Goal: Task Accomplishment & Management: Use online tool/utility

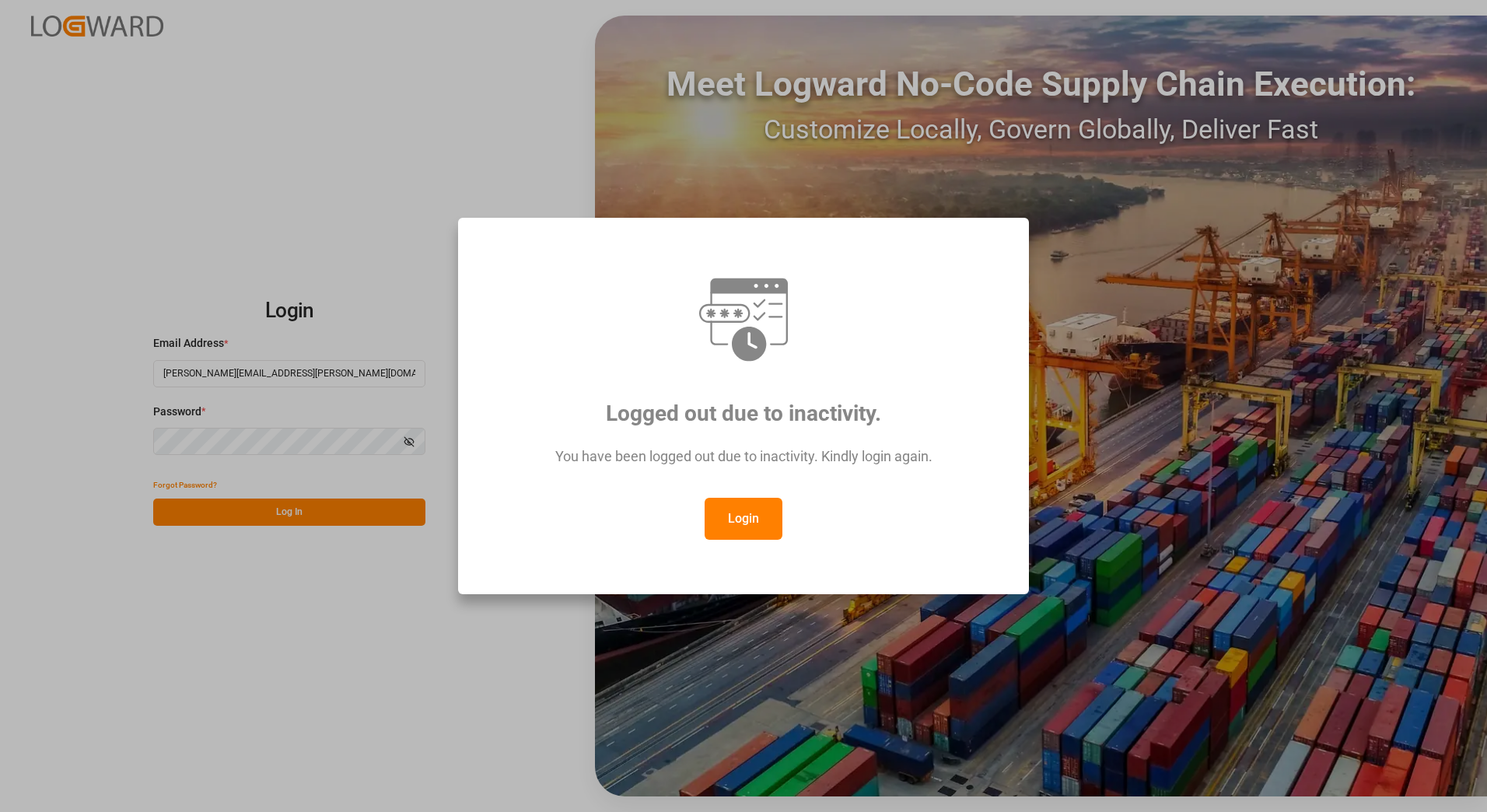
click at [733, 508] on button "Login" at bounding box center [743, 519] width 78 height 42
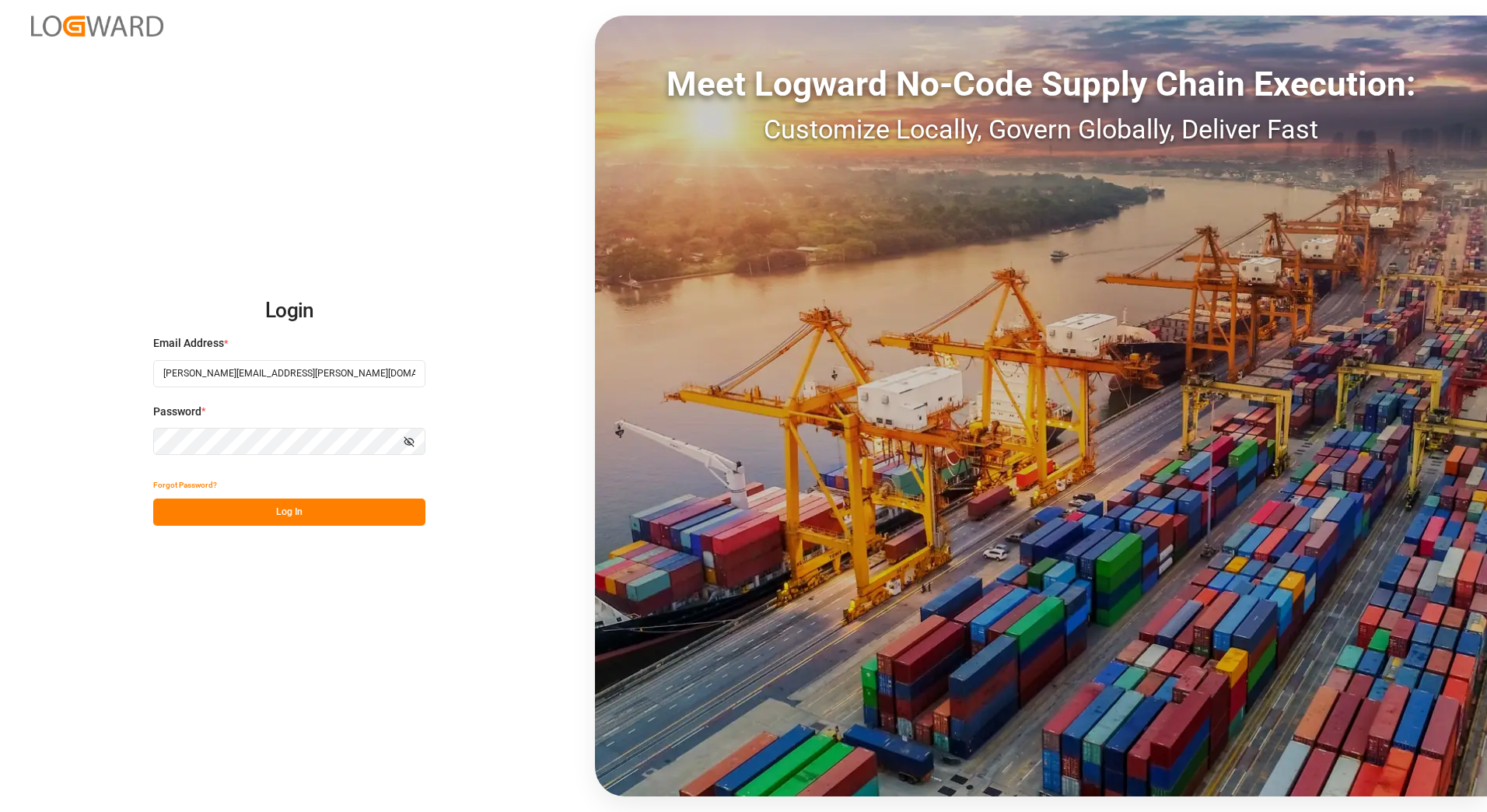
click at [277, 513] on button "Log In" at bounding box center [289, 512] width 272 height 27
click at [310, 513] on button "Log In" at bounding box center [289, 512] width 272 height 27
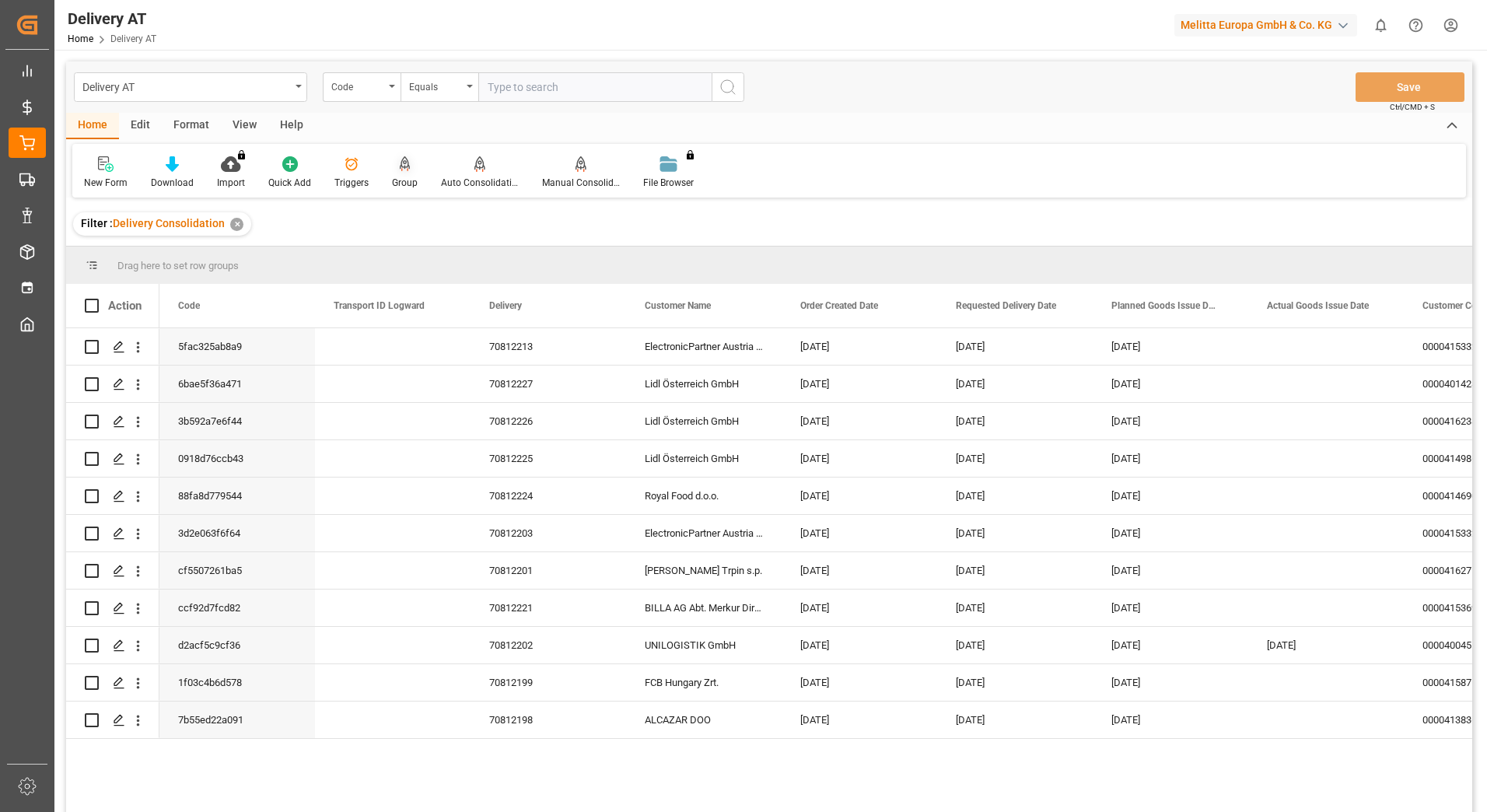
click at [403, 168] on icon at bounding box center [405, 162] width 10 height 13
click at [93, 307] on span at bounding box center [92, 306] width 14 height 14
click at [96, 299] on input "checkbox" at bounding box center [96, 299] width 0 height 0
checkbox input "true"
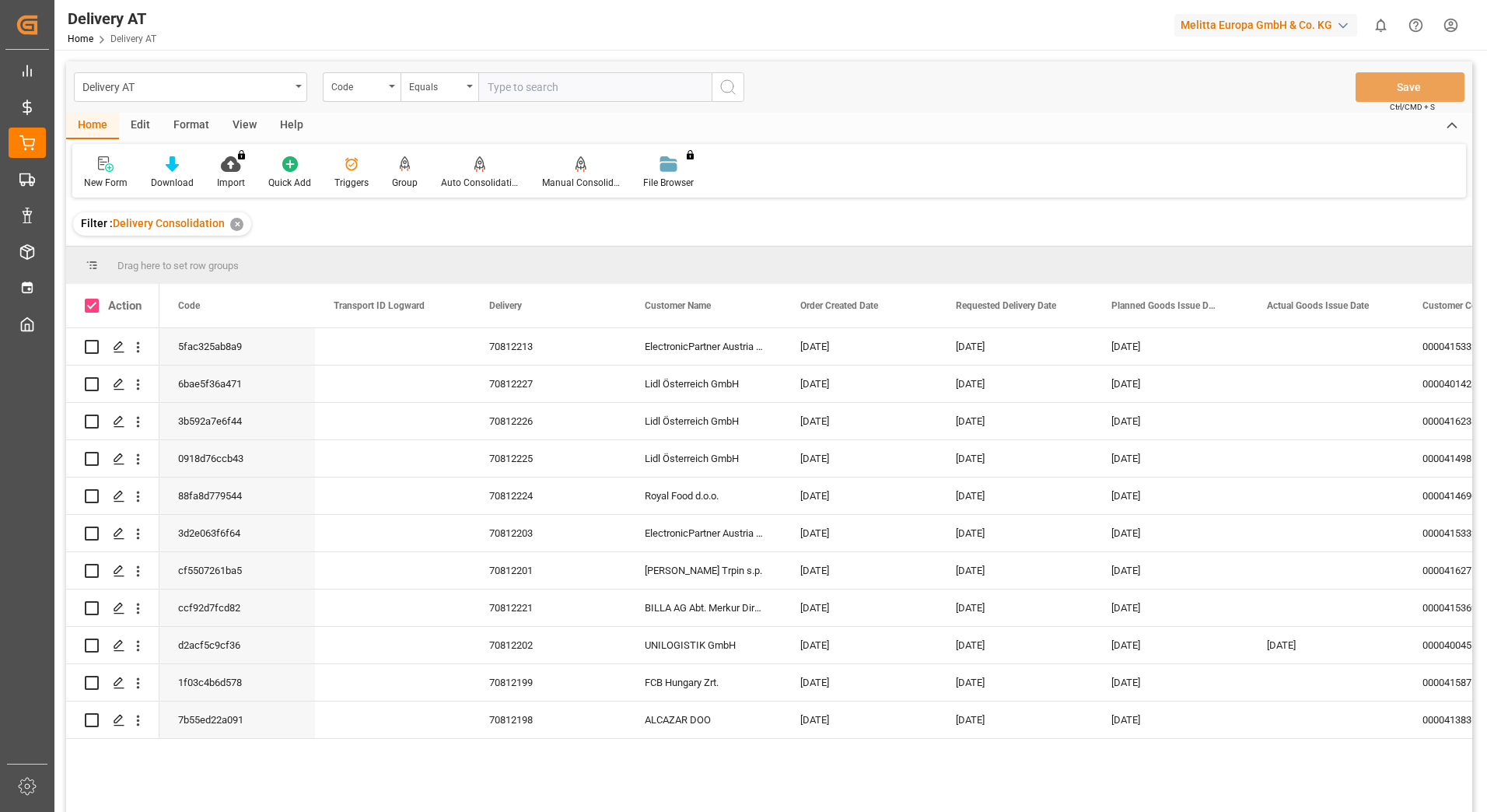
checkbox input "true"
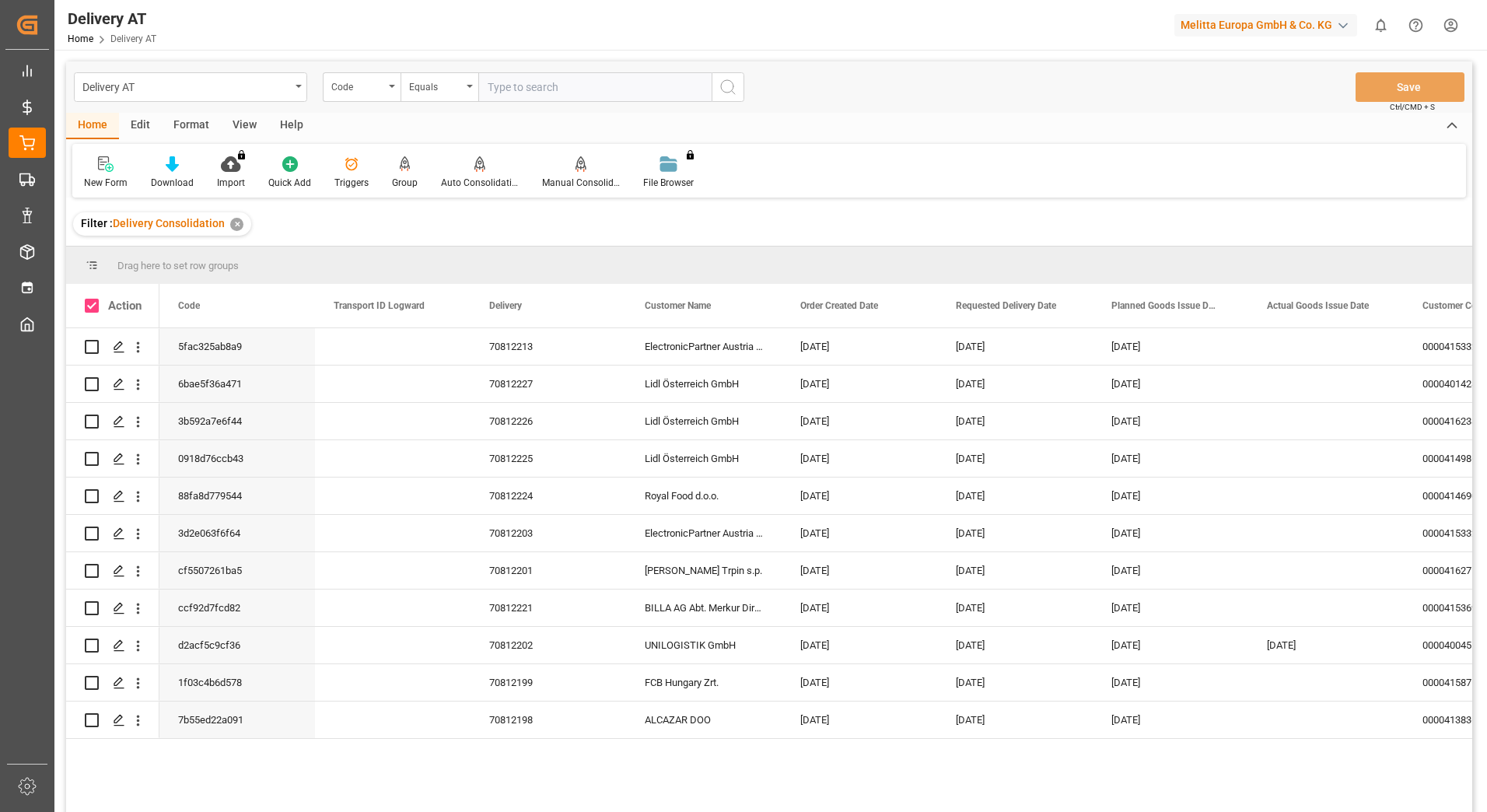
checkbox input "true"
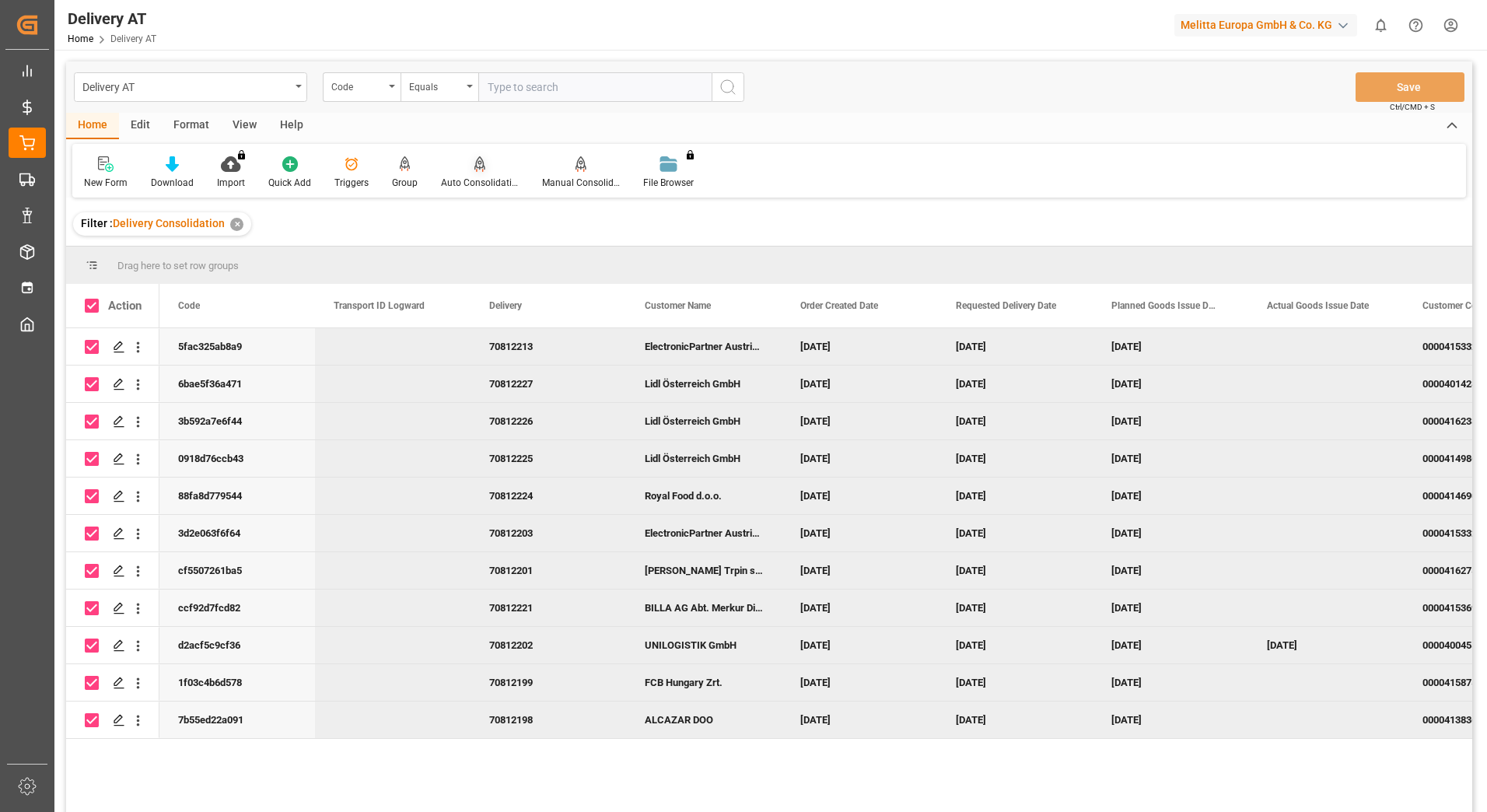
click at [472, 175] on div "Auto Consolidation" at bounding box center [480, 172] width 101 height 34
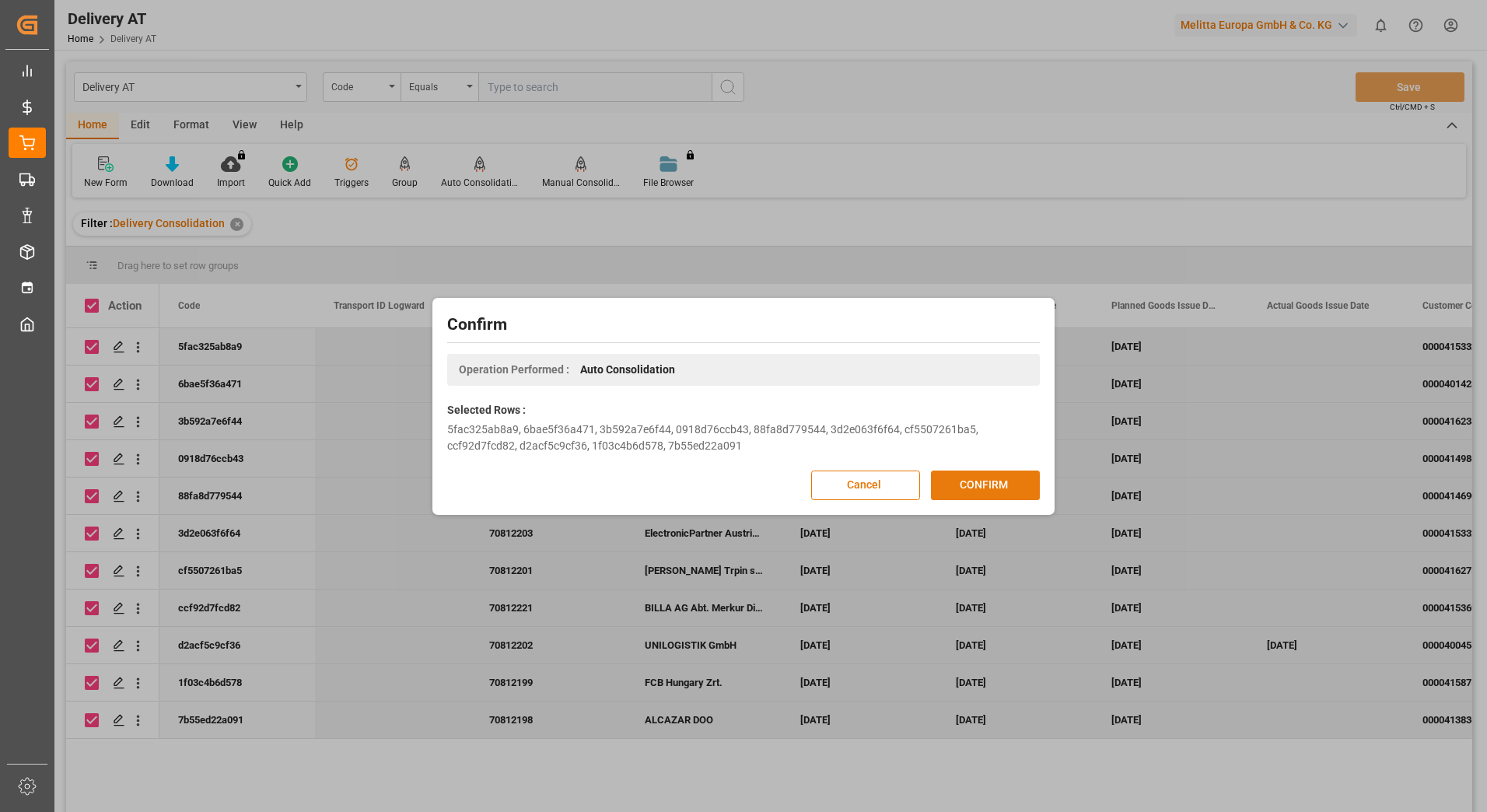
click at [978, 475] on button "CONFIRM" at bounding box center [985, 485] width 109 height 30
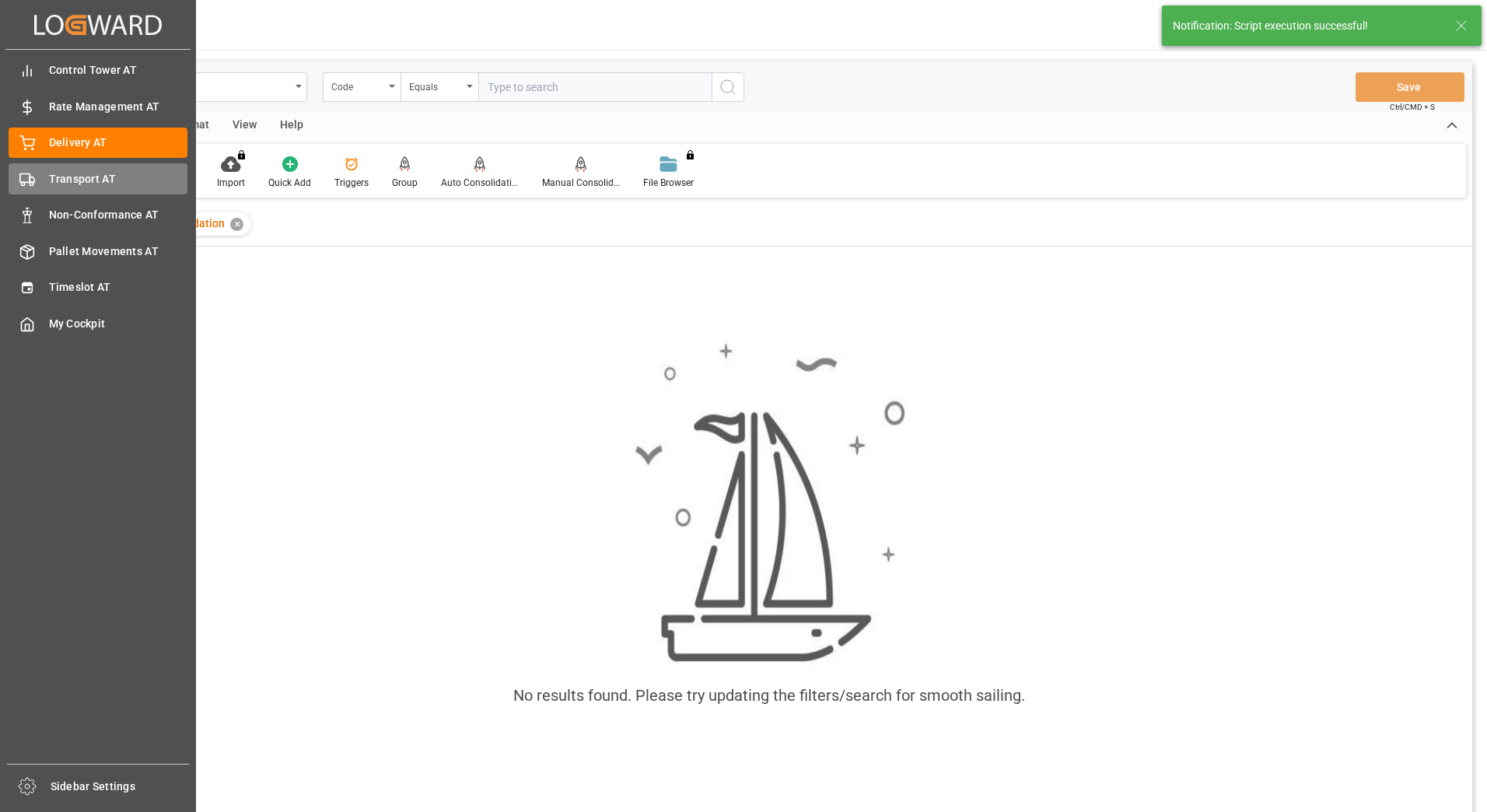
click at [13, 182] on div at bounding box center [22, 179] width 26 height 17
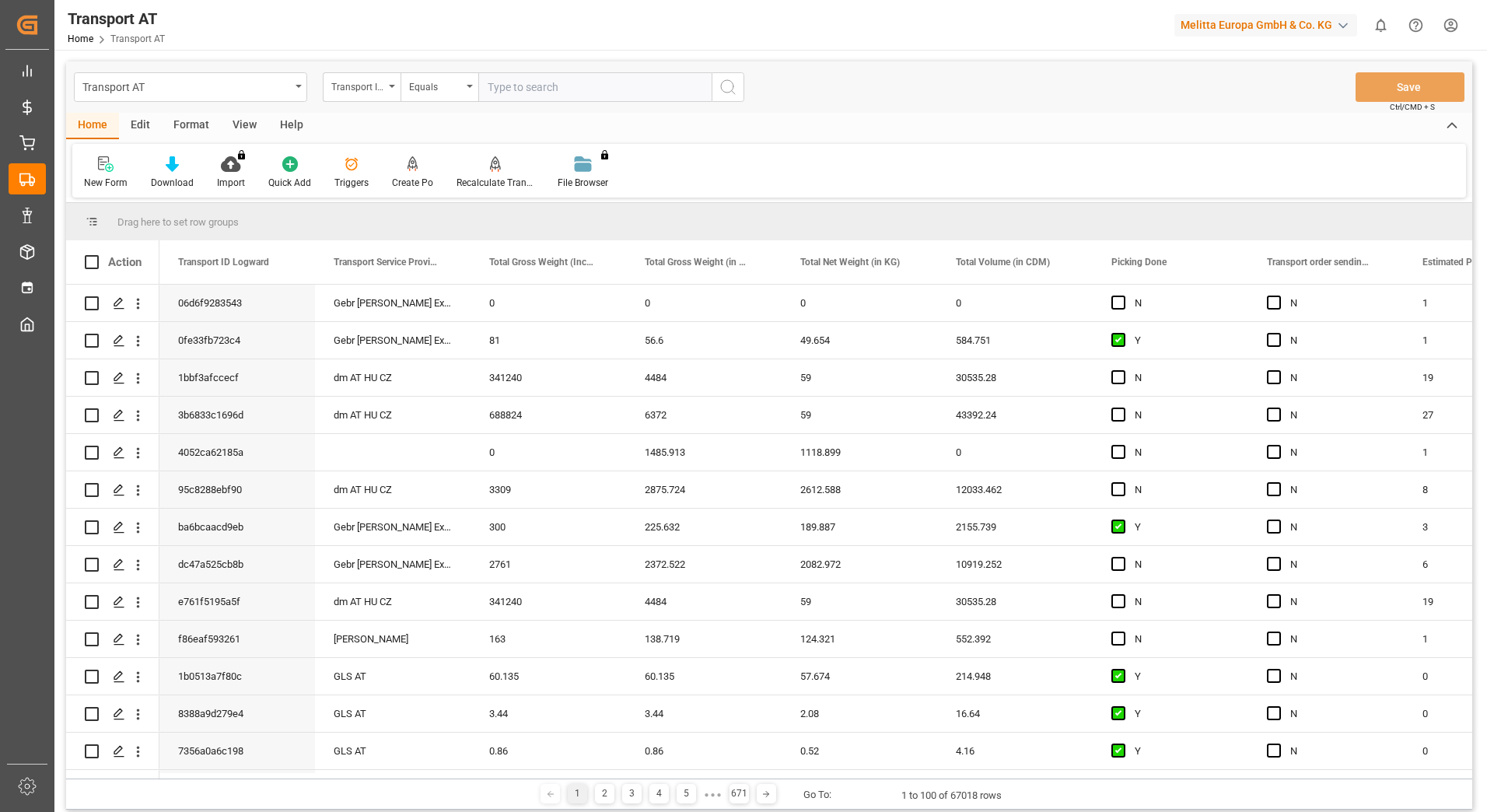
click at [385, 94] on div "Transport ID Logward" at bounding box center [361, 87] width 78 height 30
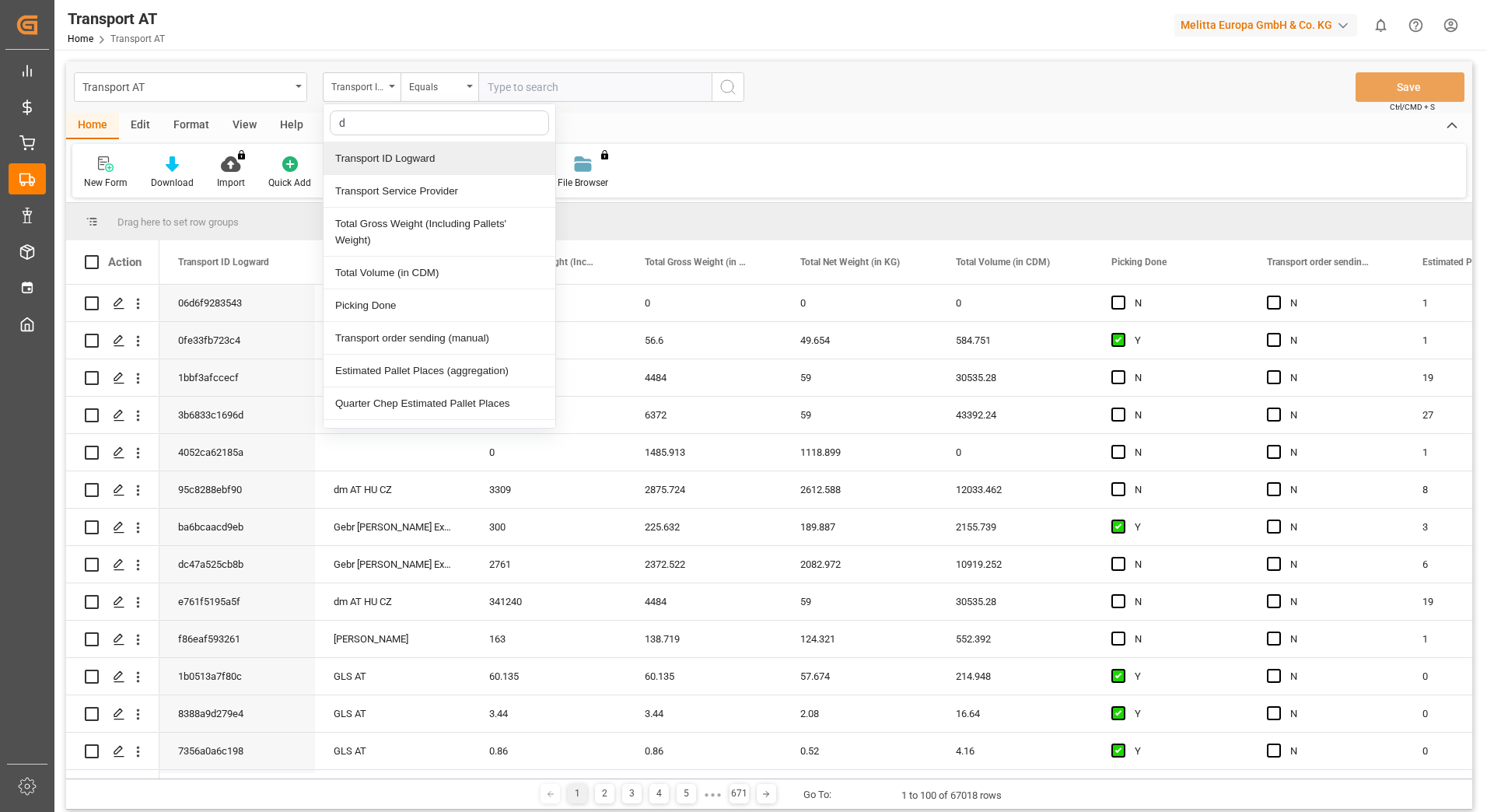
type input "do"
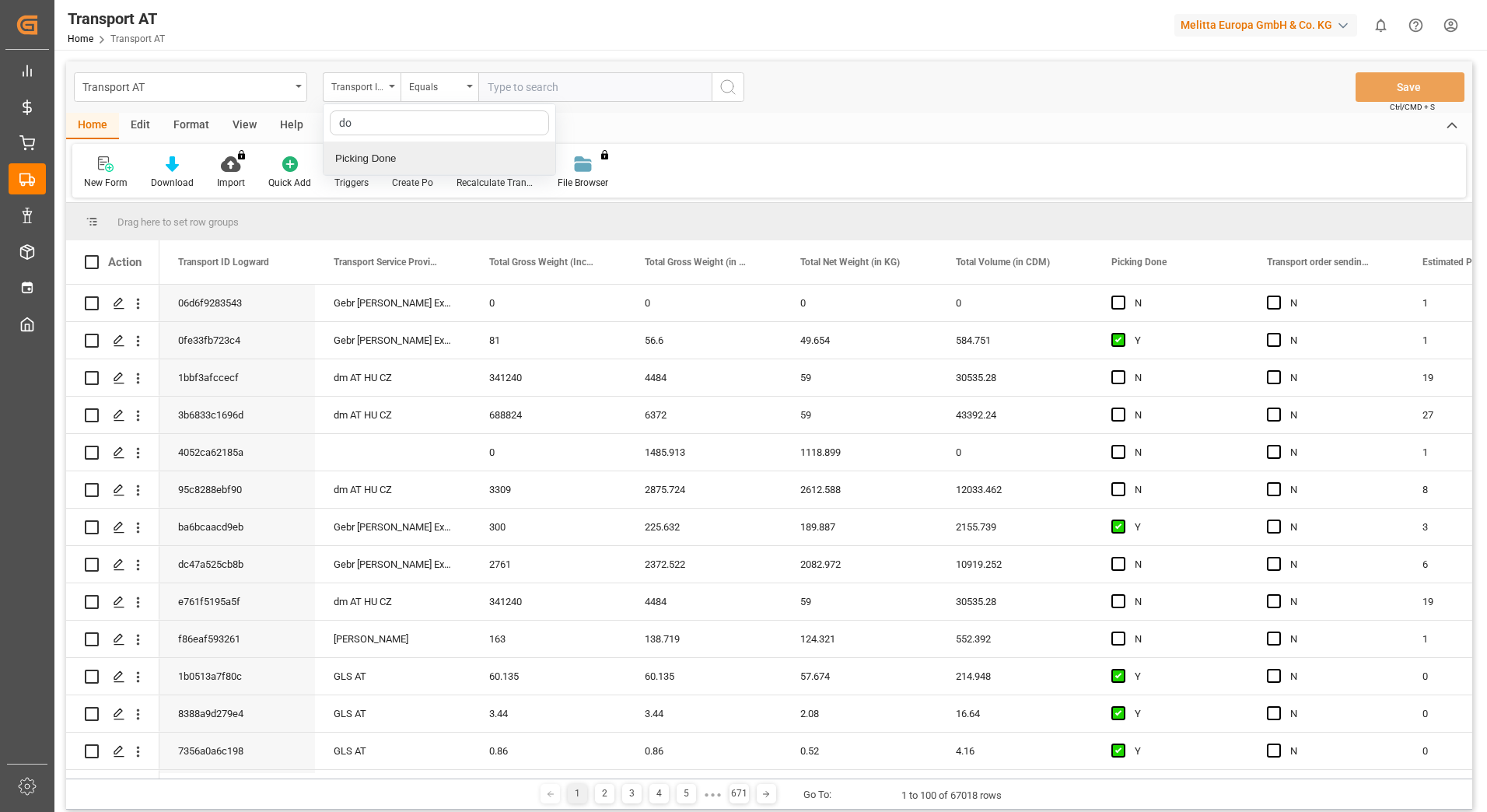
click at [409, 169] on div "Picking Done" at bounding box center [439, 158] width 231 height 32
click at [490, 93] on input "text" at bounding box center [595, 87] width 233 height 30
type input "Y"
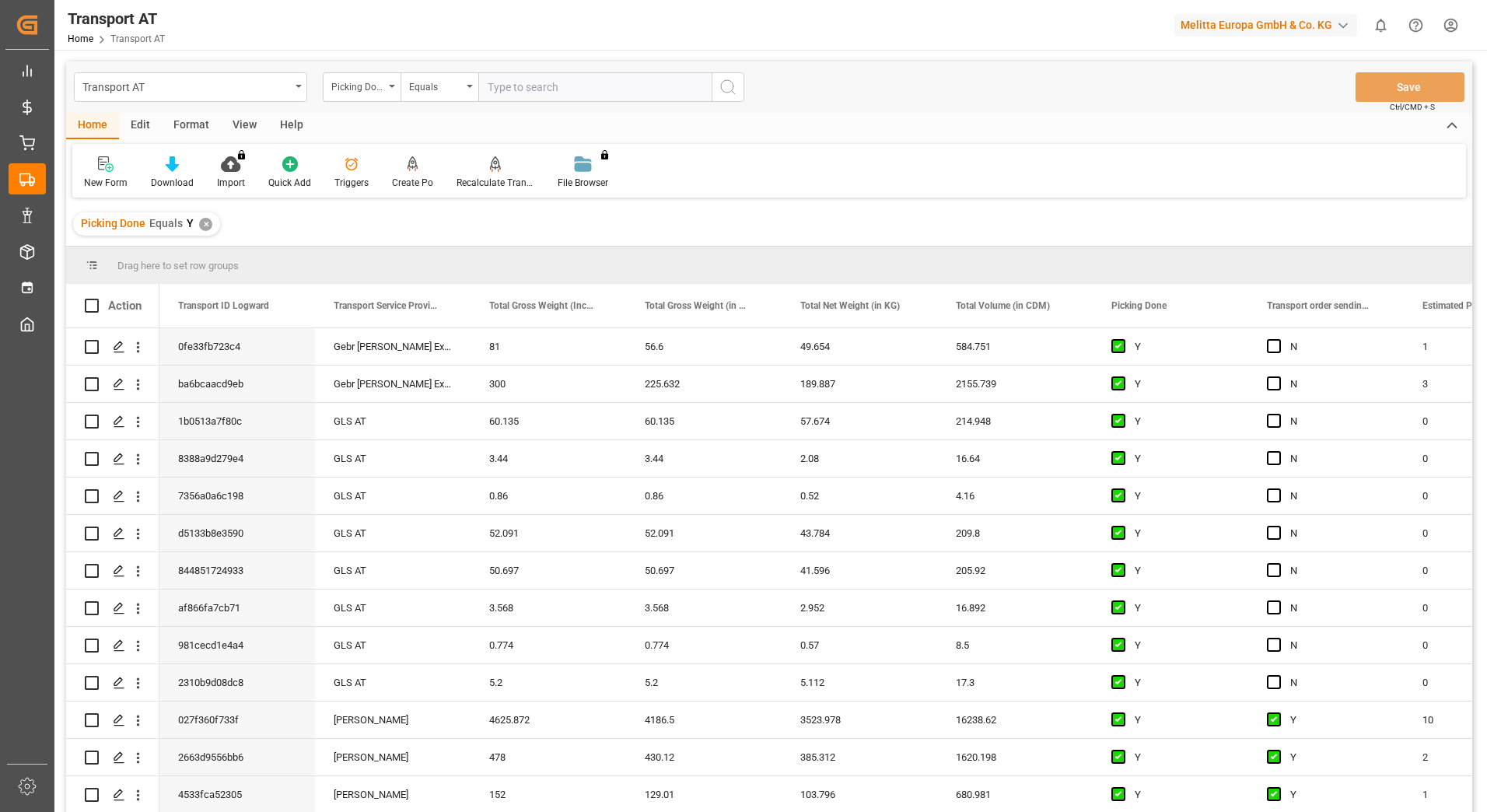
click at [391, 89] on div "Picking Done" at bounding box center [361, 87] width 78 height 30
type input "manu"
click at [391, 161] on div "Transport order sending (manual)" at bounding box center [439, 158] width 231 height 32
click at [517, 88] on input "text" at bounding box center [595, 87] width 233 height 30
type input "N"
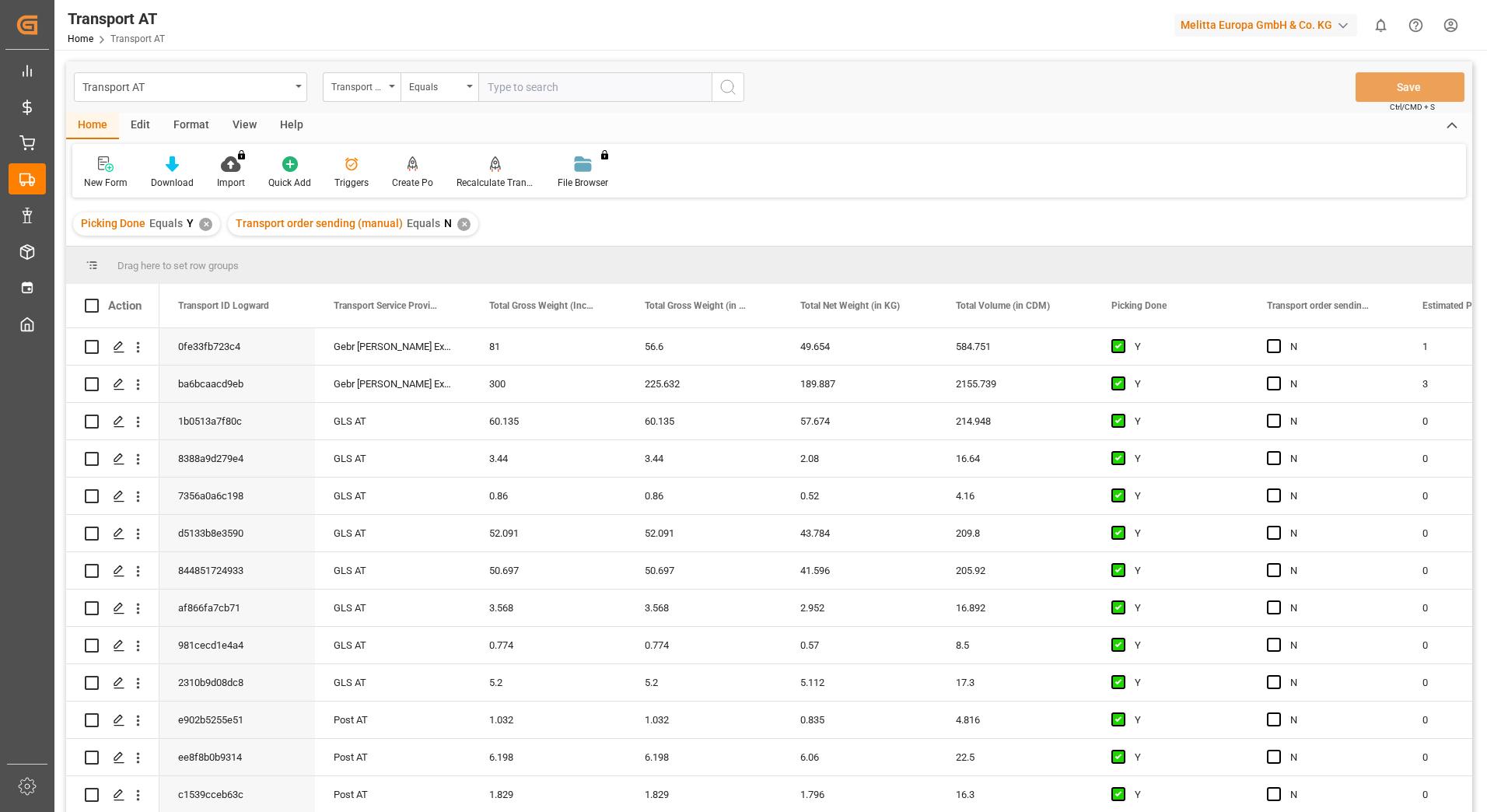
click at [390, 90] on div "Transport order sending (manual)" at bounding box center [361, 87] width 78 height 30
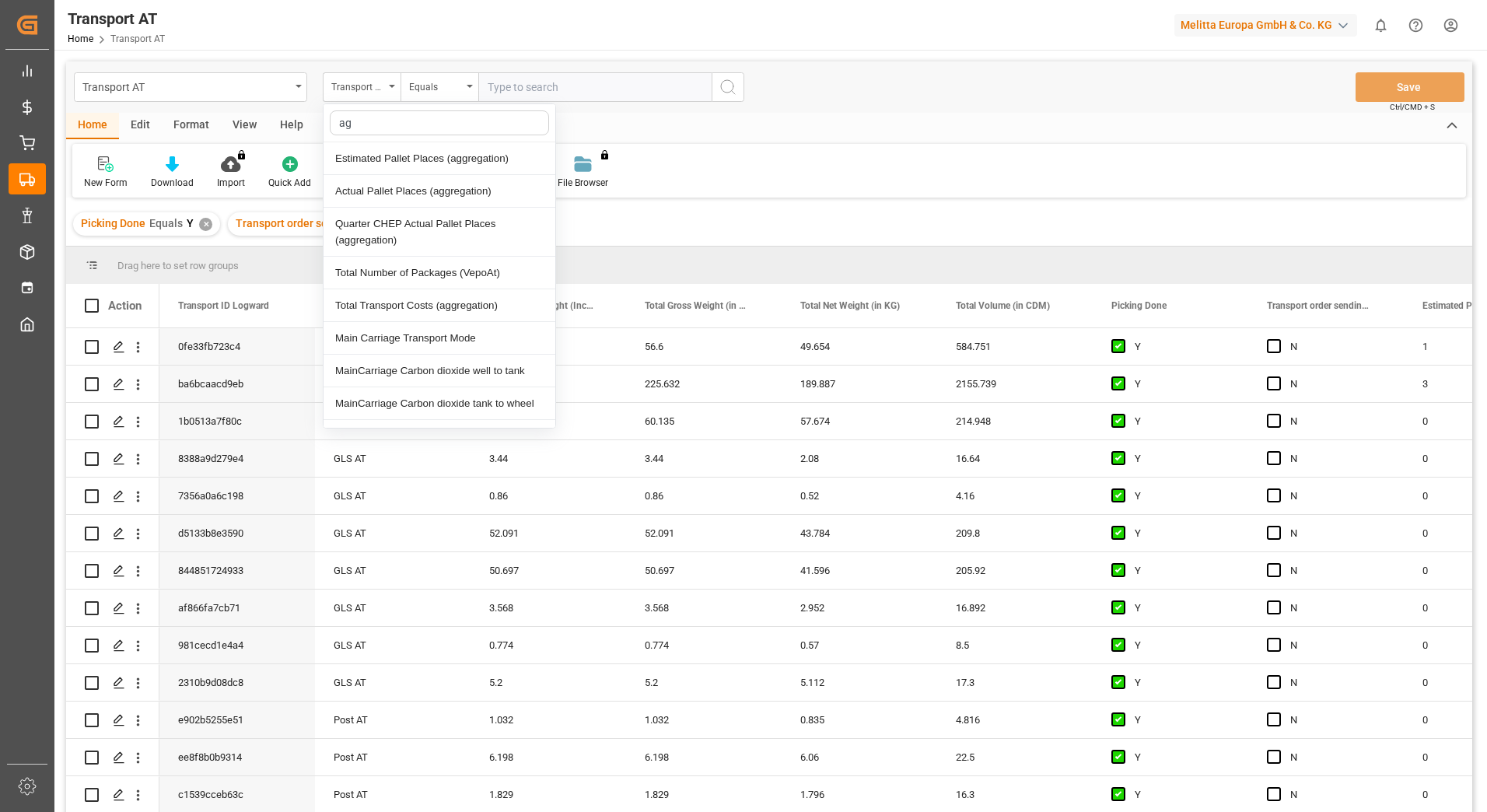
type input "agg"
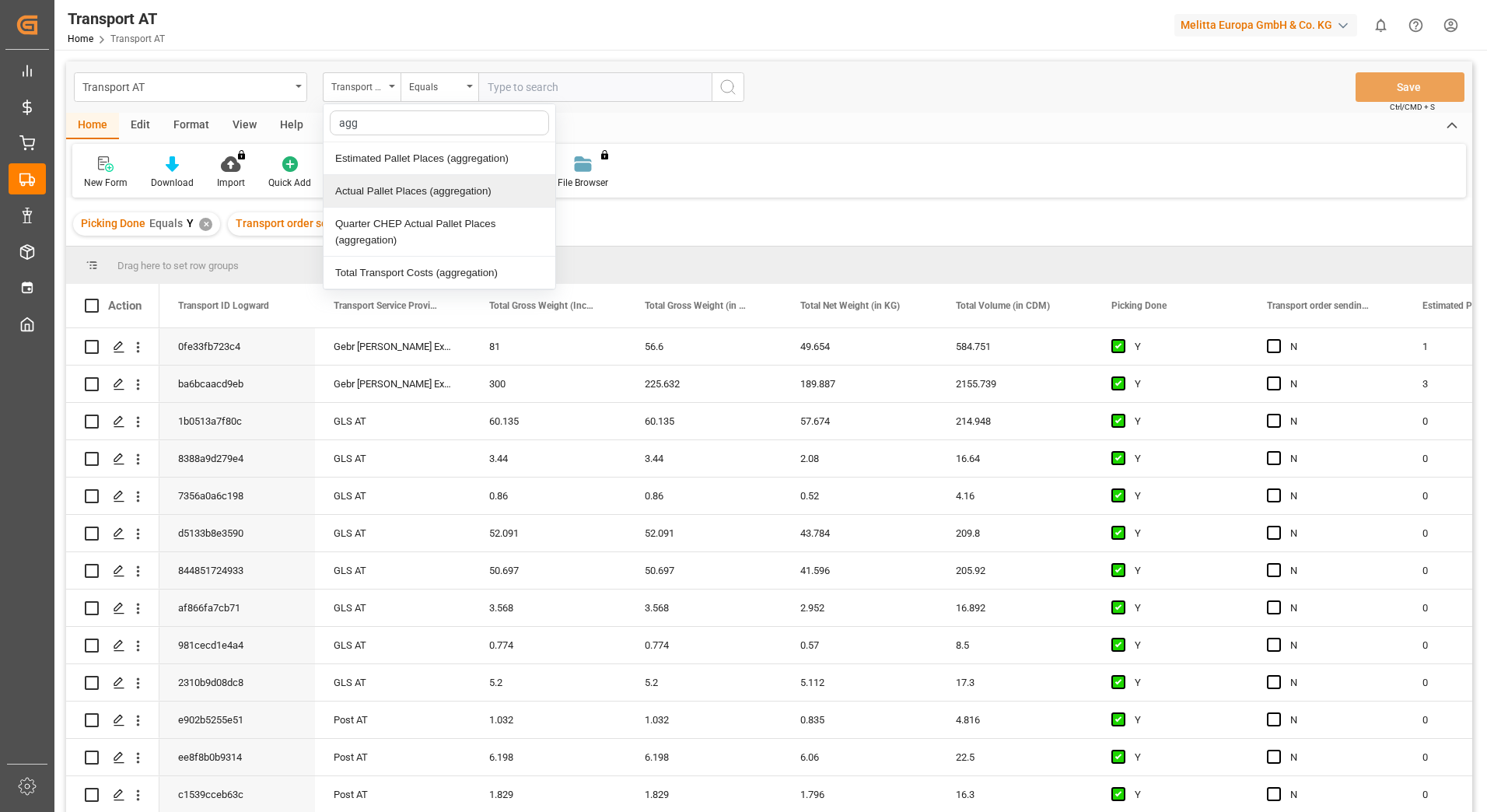
click at [396, 182] on div "Actual Pallet Places (aggregation)" at bounding box center [439, 190] width 231 height 32
click at [465, 91] on div "Equals" at bounding box center [439, 87] width 78 height 30
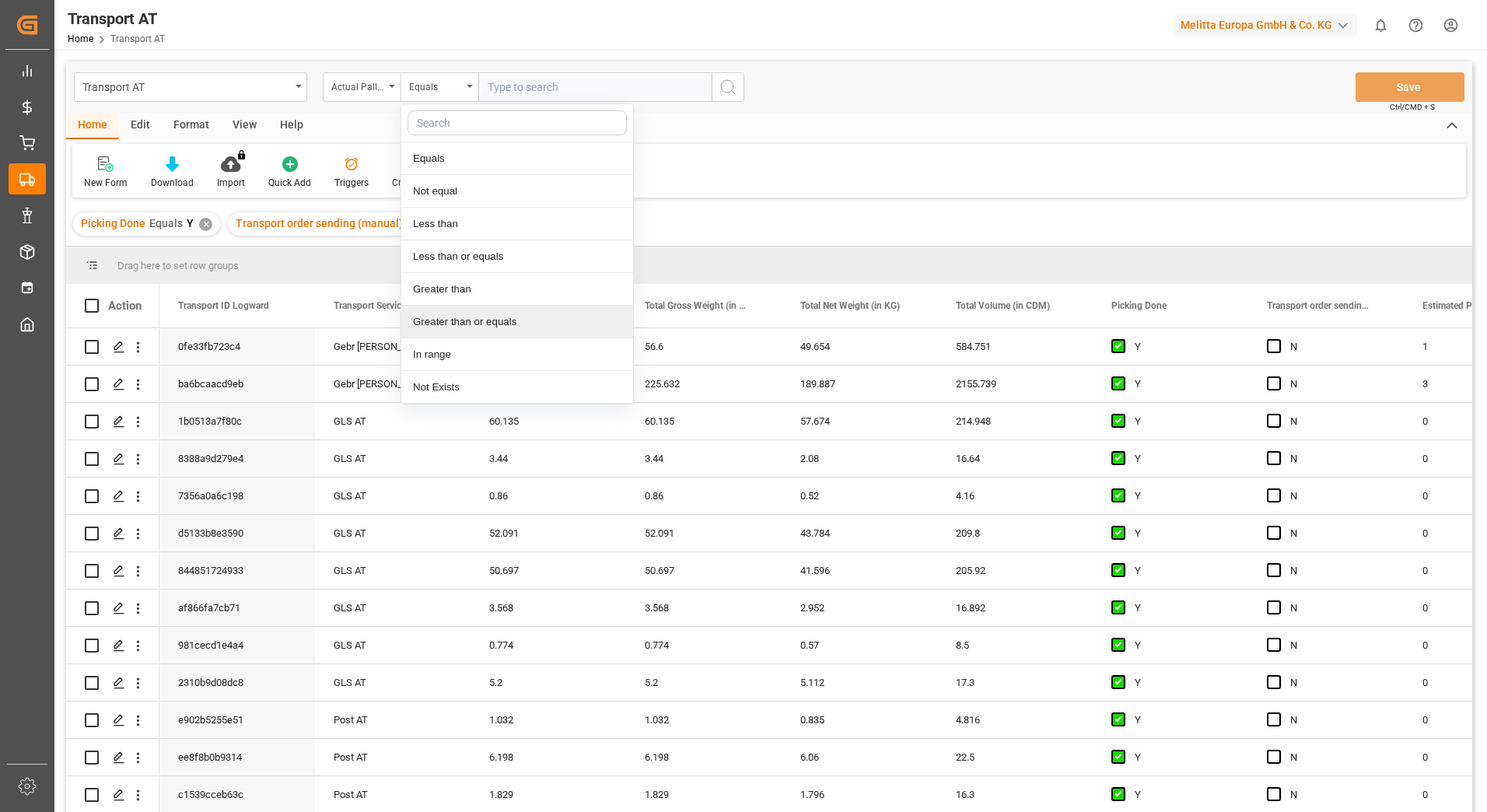
click at [471, 323] on div "Greater than or equals" at bounding box center [517, 321] width 231 height 32
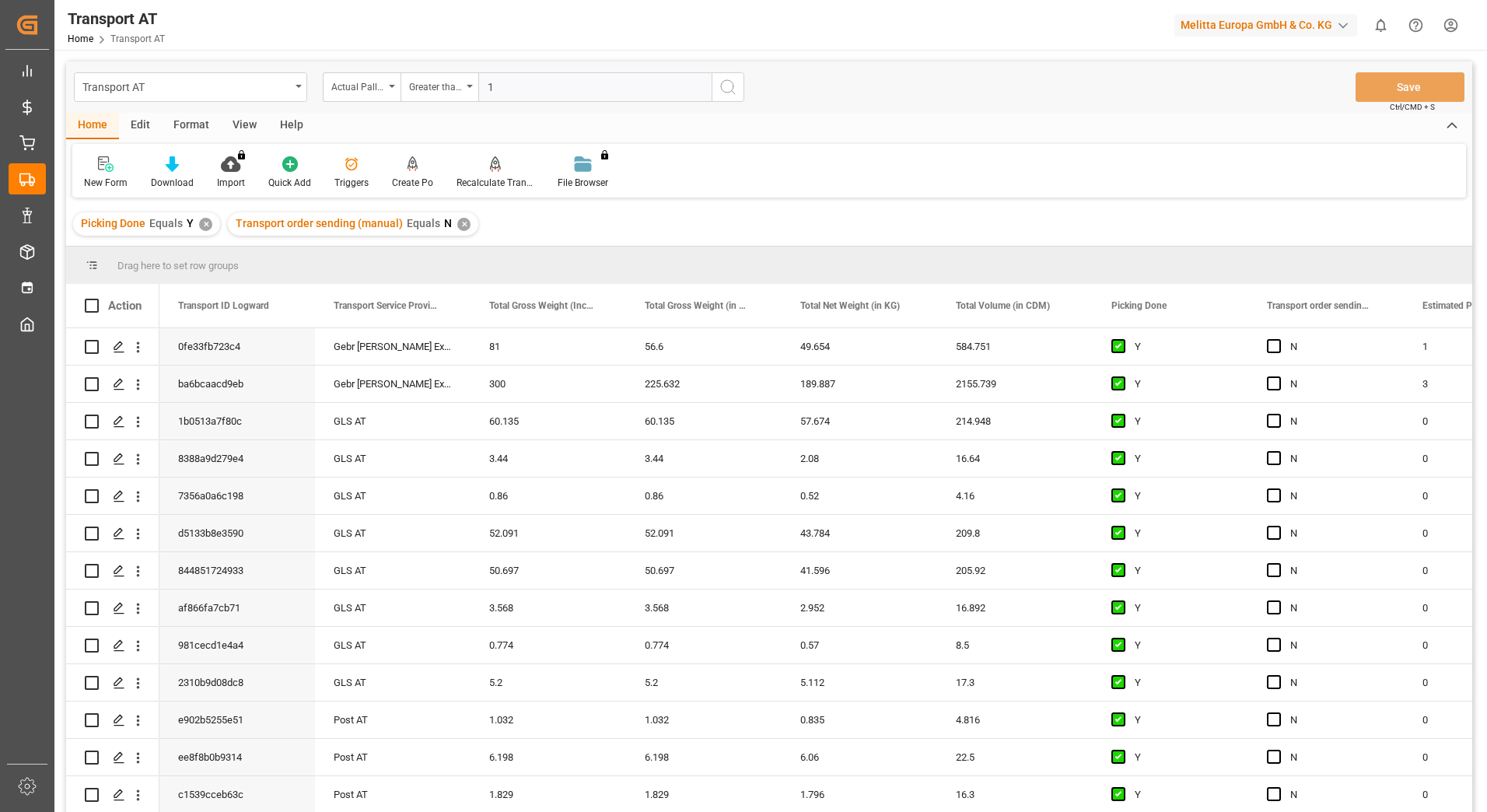
type input "1"
click at [726, 89] on icon "search button" at bounding box center [727, 86] width 18 height 18
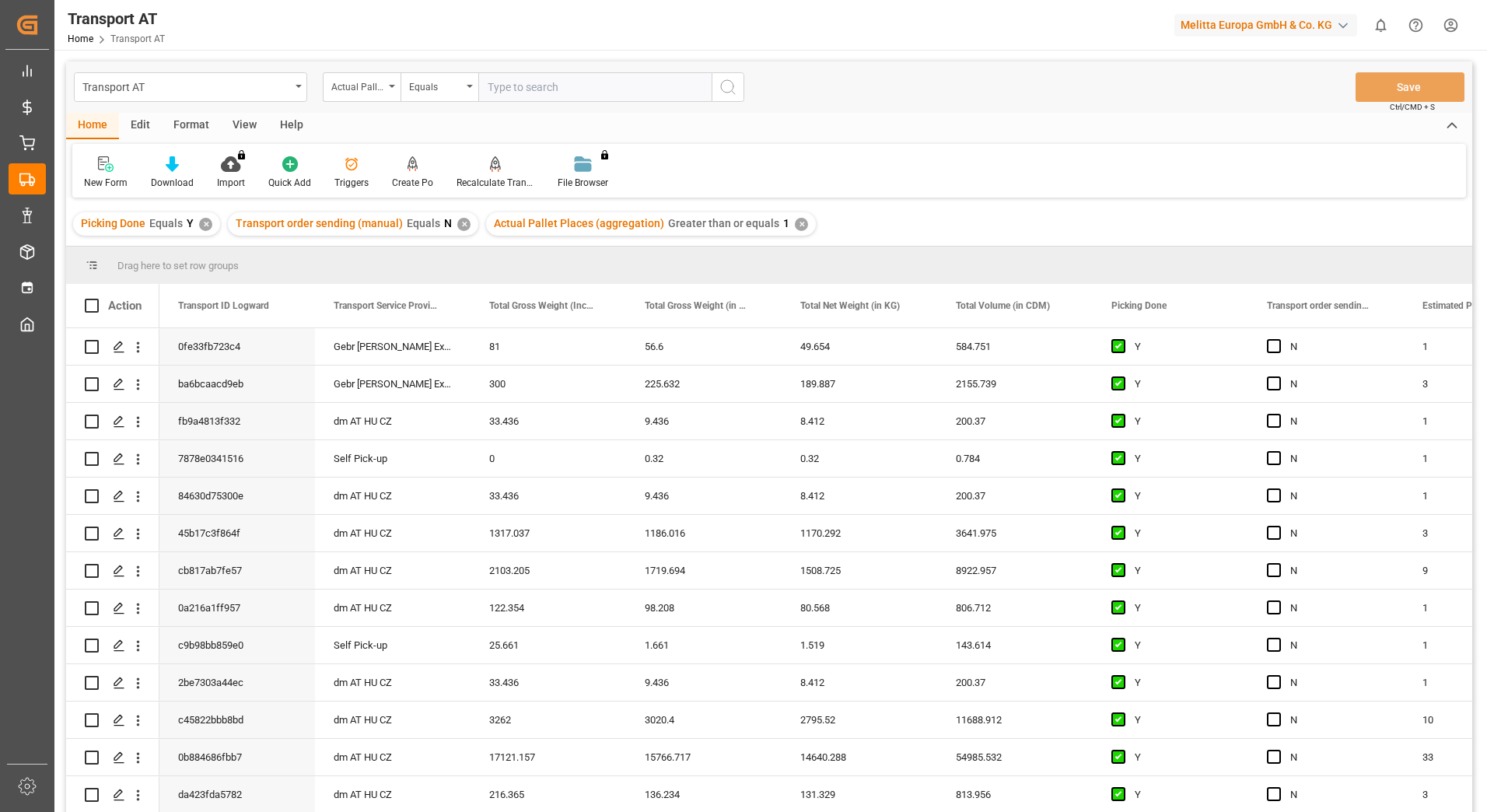
click at [248, 120] on div "View" at bounding box center [244, 126] width 47 height 26
click at [112, 170] on div at bounding box center [99, 163] width 31 height 17
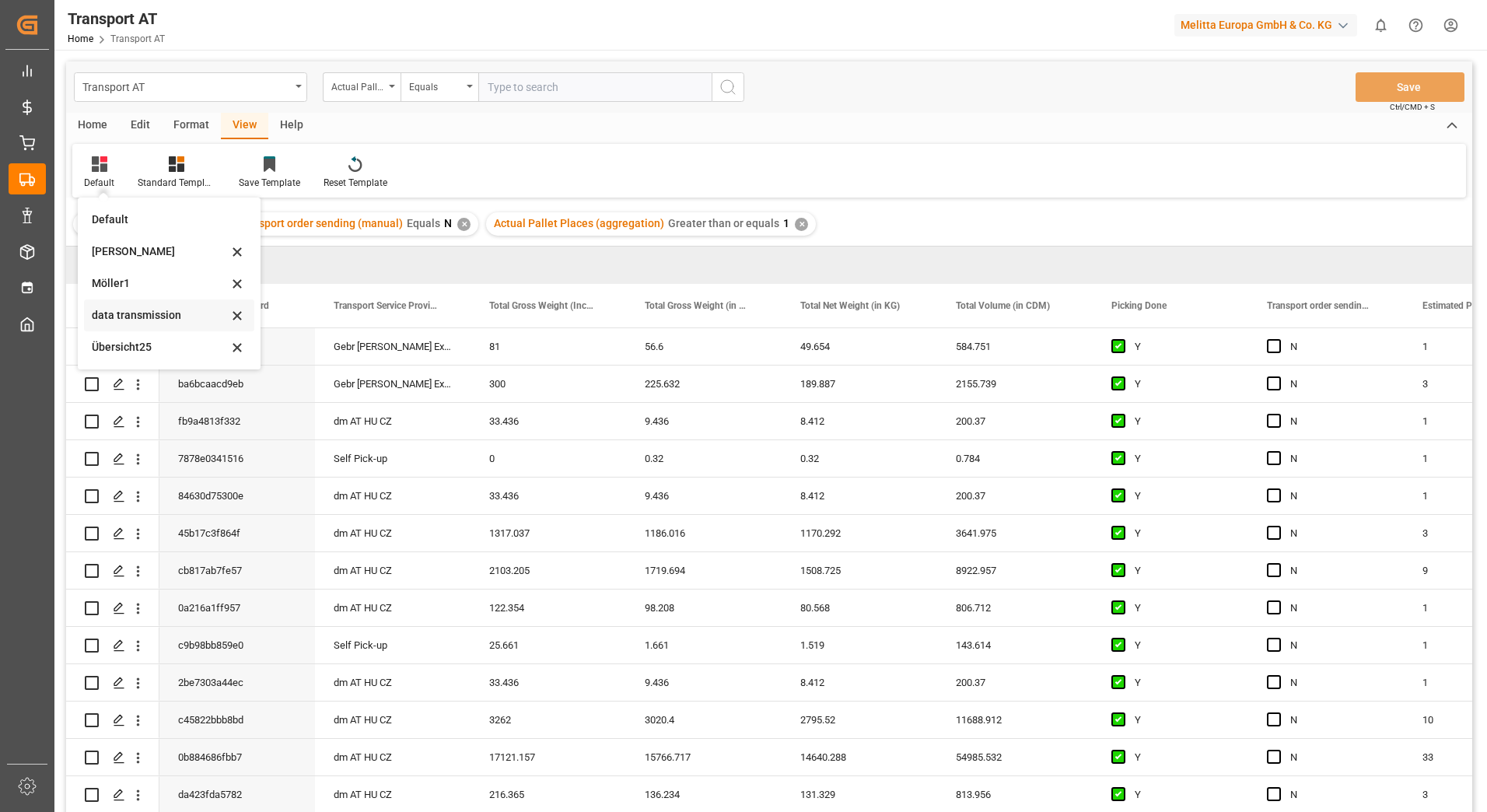
click at [123, 317] on div "data transmission" at bounding box center [160, 315] width 136 height 17
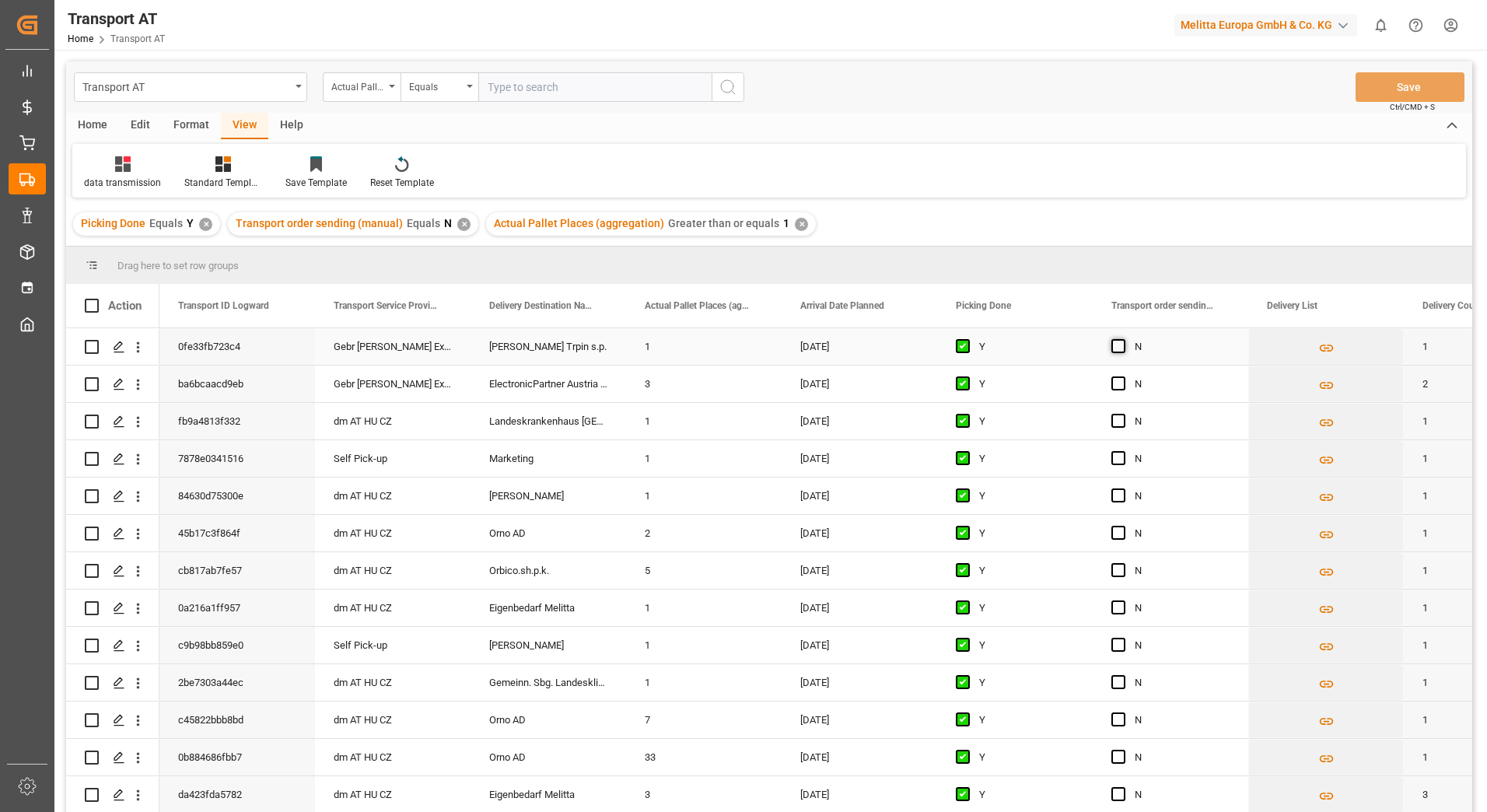
click at [1121, 346] on span "Press SPACE to select this row." at bounding box center [1119, 346] width 14 height 14
click at [1123, 339] on input "Press SPACE to select this row." at bounding box center [1123, 339] width 0 height 0
click at [1113, 346] on span "Press SPACE to select this row." at bounding box center [1119, 346] width 14 height 14
click at [1123, 339] on input "Press SPACE to select this row." at bounding box center [1123, 339] width 0 height 0
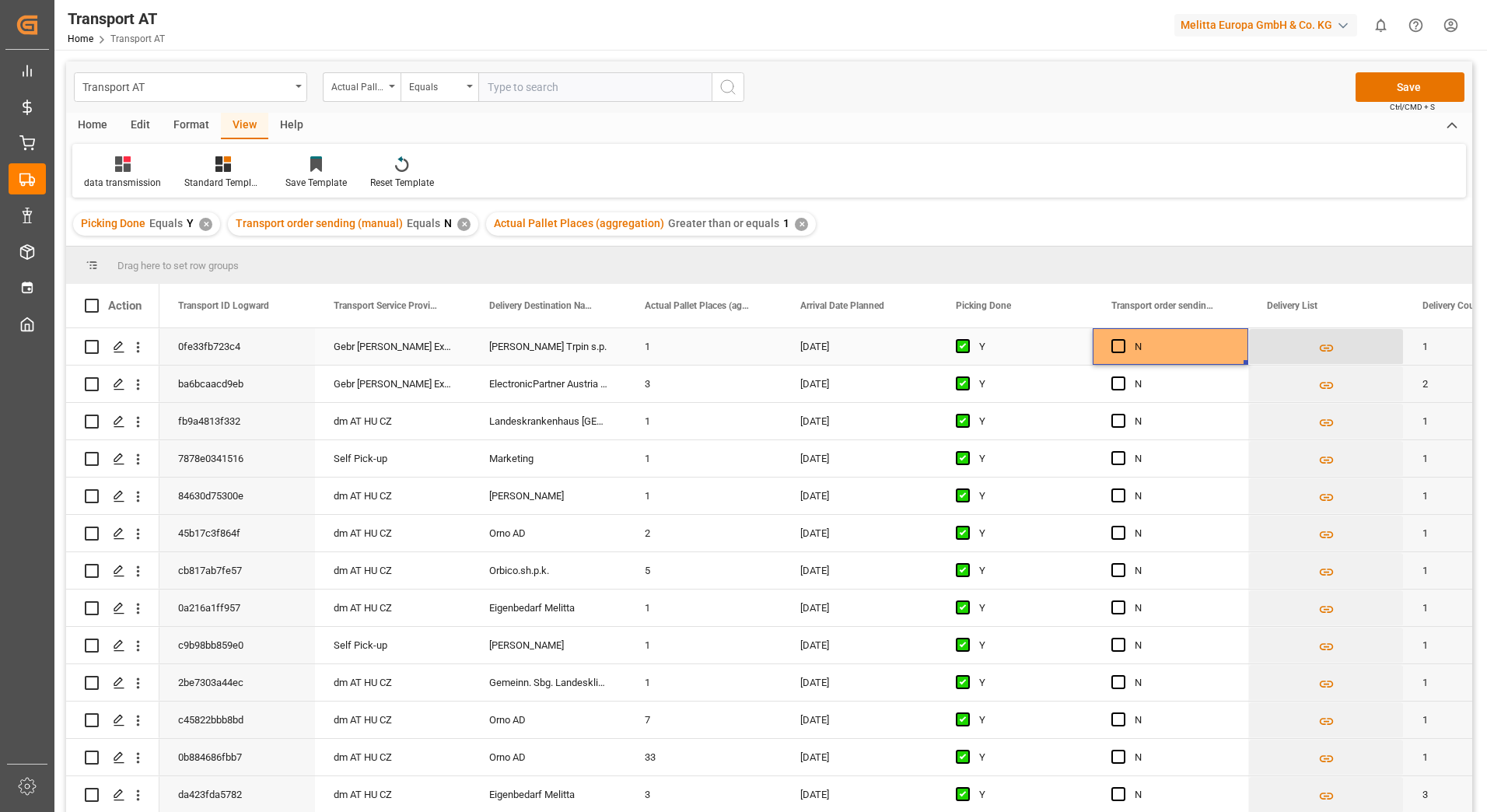
click at [1325, 346] on icon "Press SPACE to select this row." at bounding box center [1326, 348] width 17 height 17
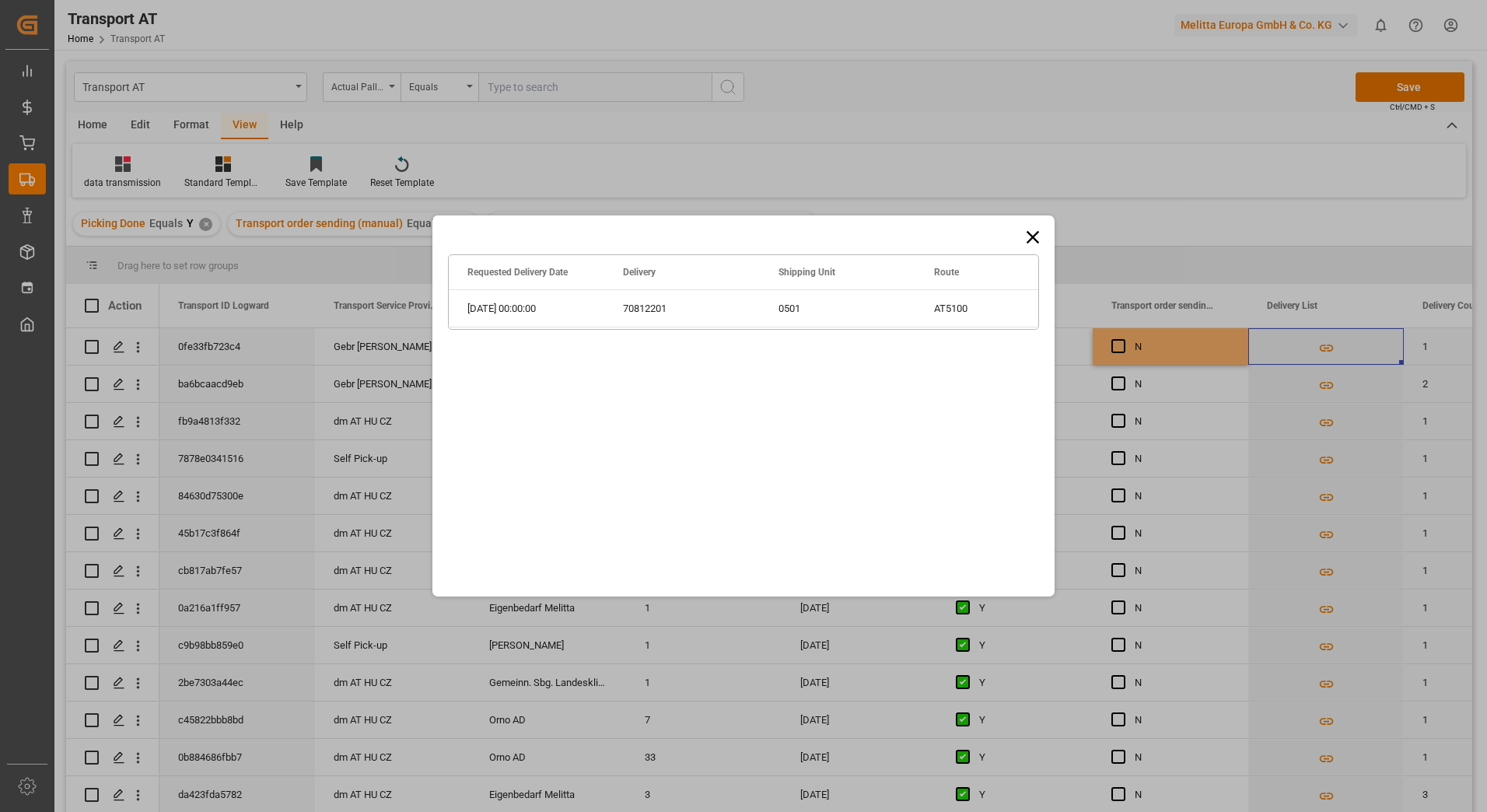
click at [1035, 238] on icon at bounding box center [1033, 237] width 12 height 12
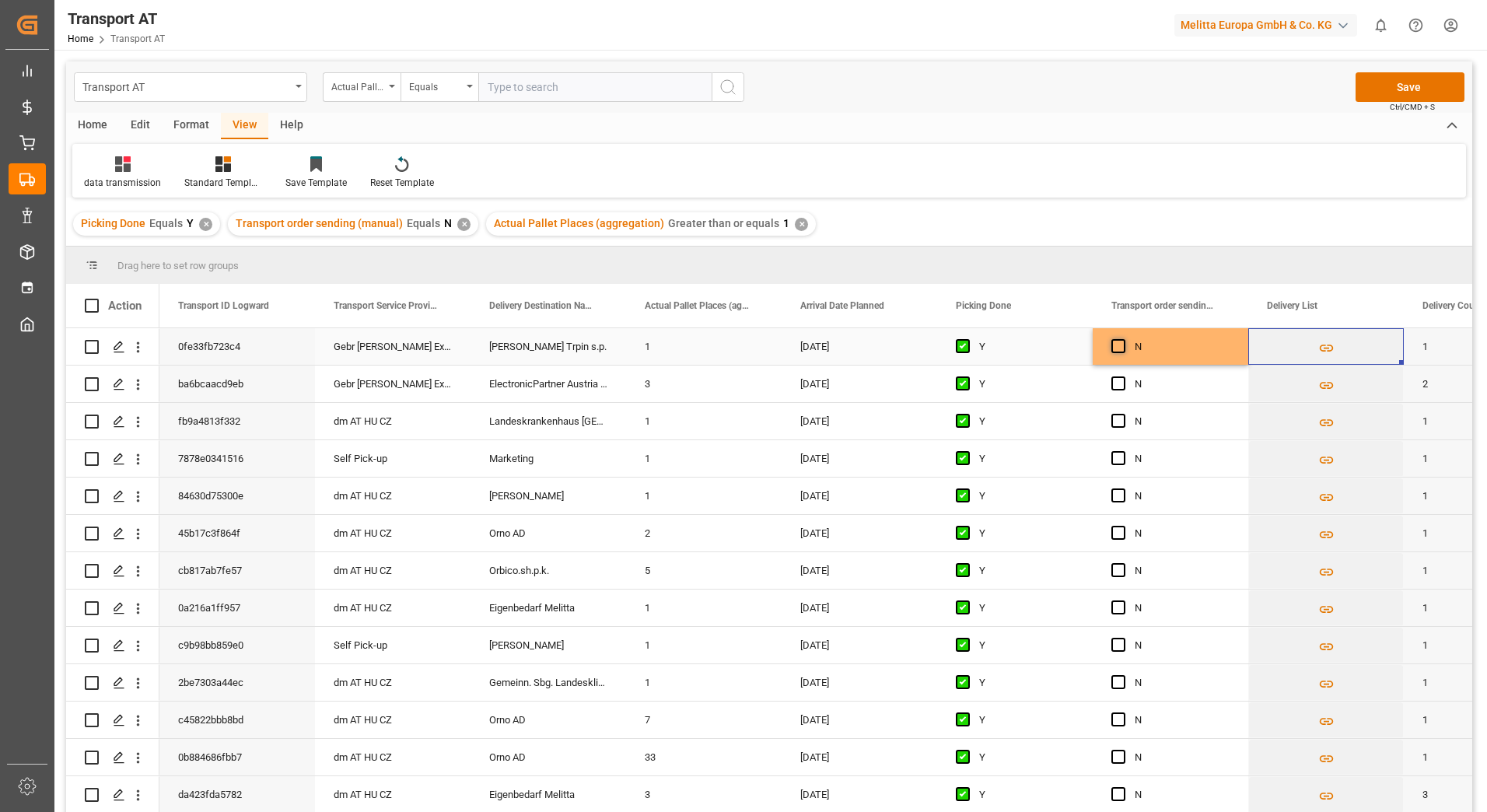
click at [1118, 348] on span "Press SPACE to select this row." at bounding box center [1119, 346] width 14 height 14
click at [1123, 339] on input "Press SPACE to select this row." at bounding box center [1123, 339] width 0 height 0
click at [1122, 384] on span "Press SPACE to select this row." at bounding box center [1119, 383] width 14 height 14
click at [1123, 376] on input "Press SPACE to select this row." at bounding box center [1123, 376] width 0 height 0
click at [1386, 83] on button "Save" at bounding box center [1410, 87] width 109 height 30
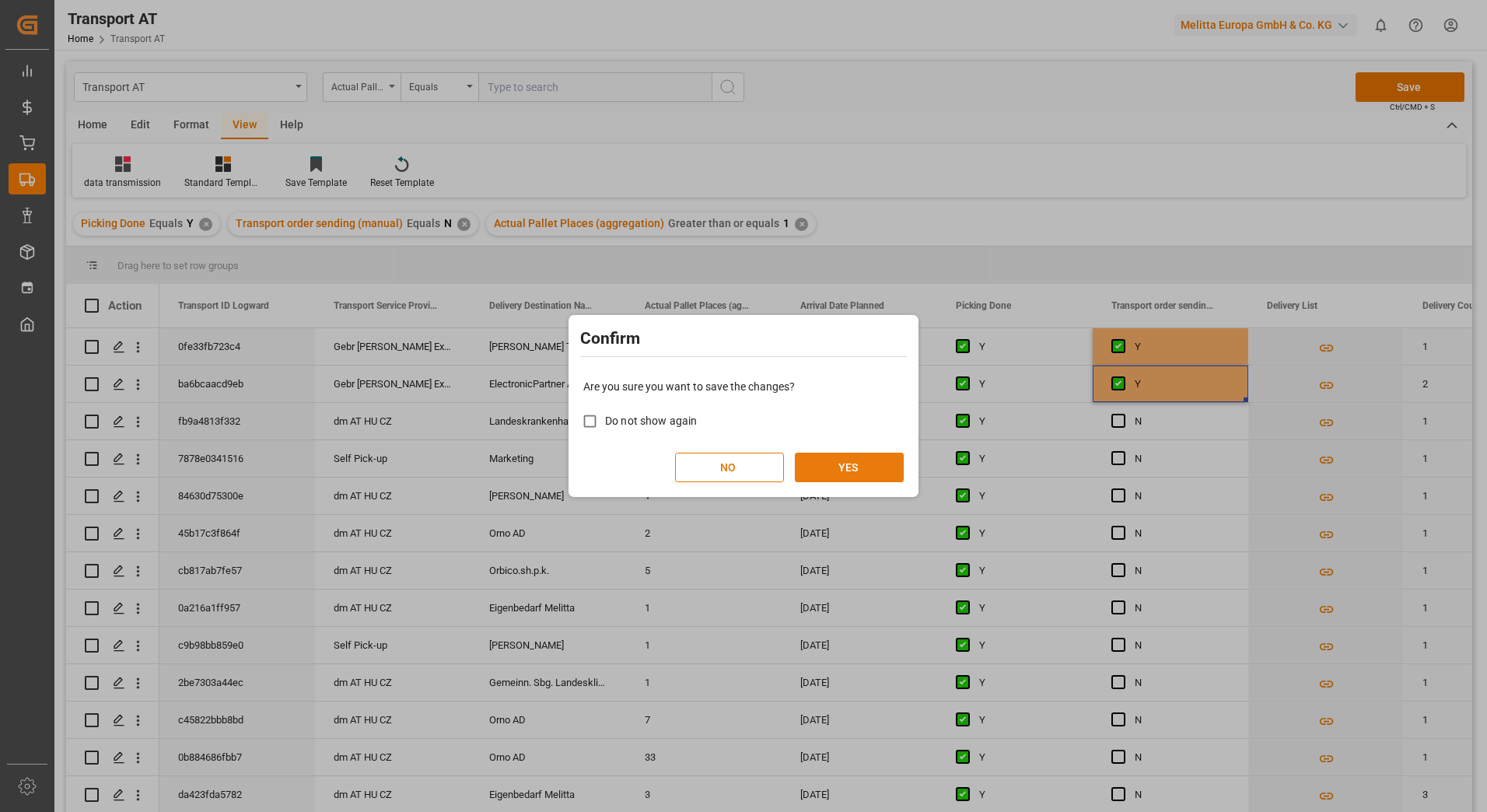
click at [872, 467] on button "YES" at bounding box center [849, 467] width 109 height 30
